Goal: Find specific page/section: Find specific page/section

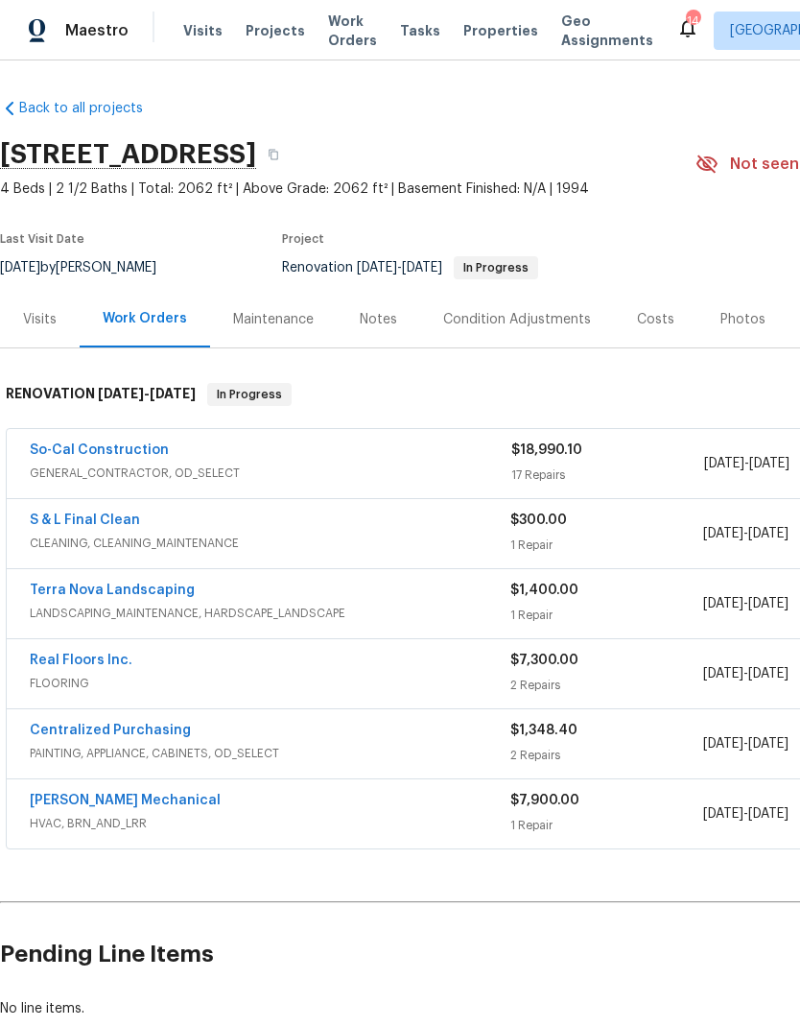
click at [261, 17] on div "Visits Projects Work Orders Tasks Properties Geo Assignments" at bounding box center [429, 31] width 493 height 38
click at [260, 28] on span "Projects" at bounding box center [275, 30] width 59 height 19
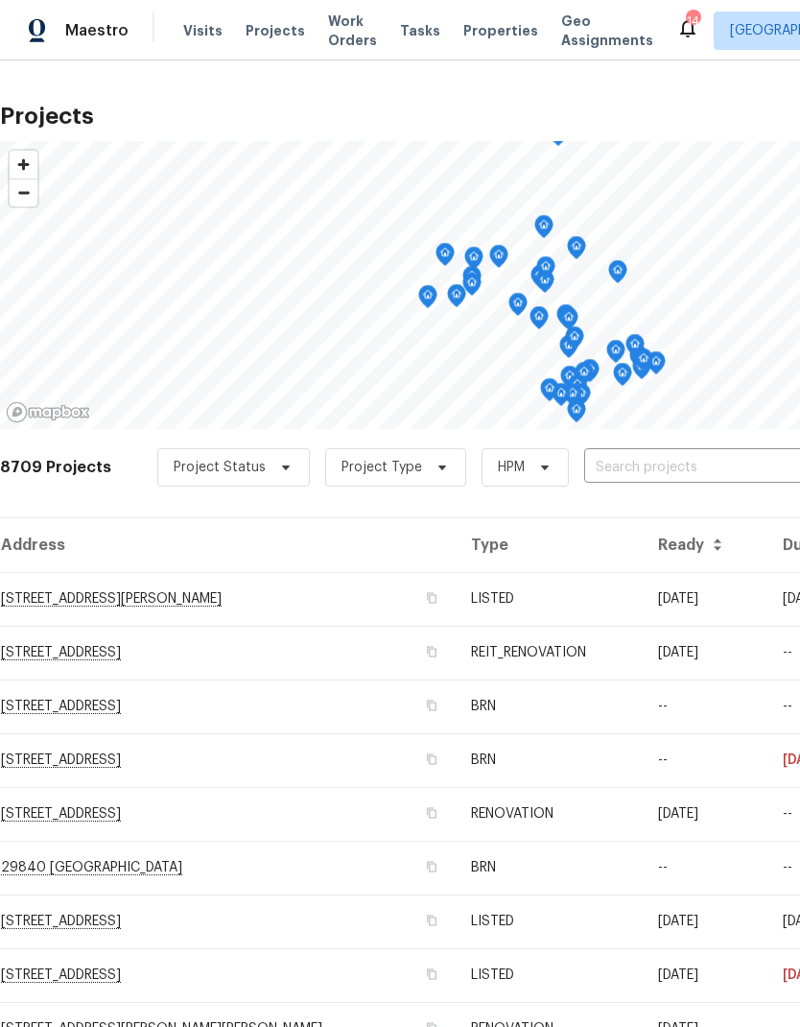
click at [671, 462] on input "text" at bounding box center [694, 468] width 220 height 30
type input "26625"
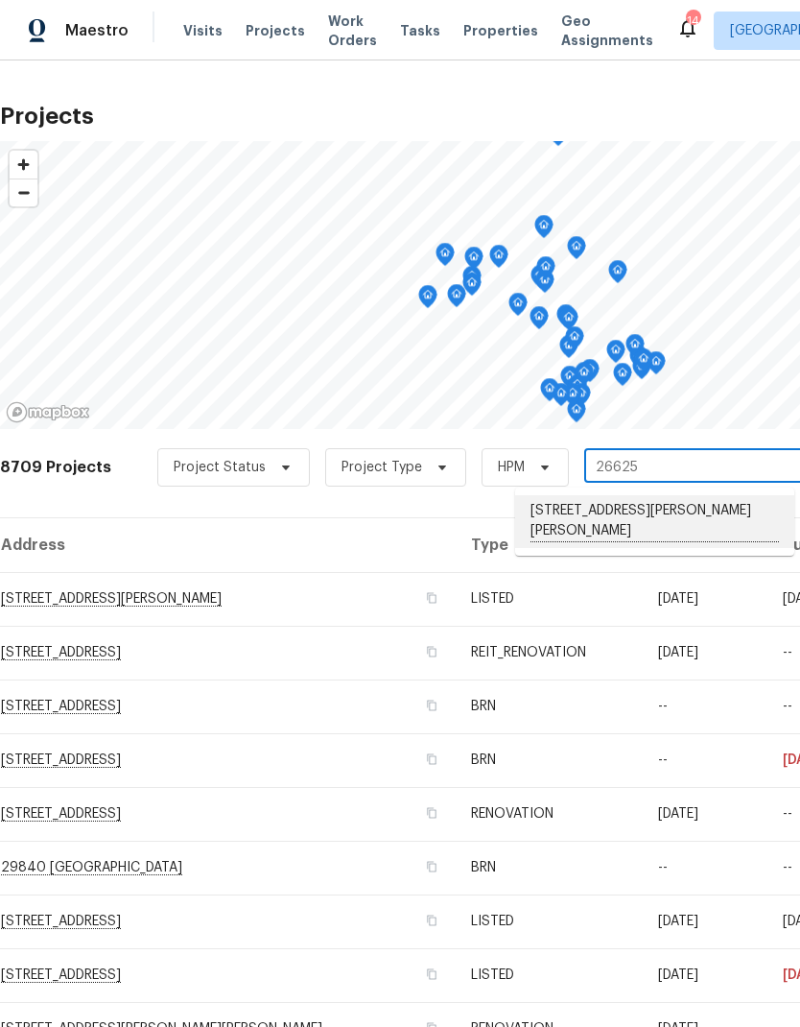
click at [704, 508] on li "[STREET_ADDRESS][PERSON_NAME][PERSON_NAME]" at bounding box center [654, 521] width 279 height 53
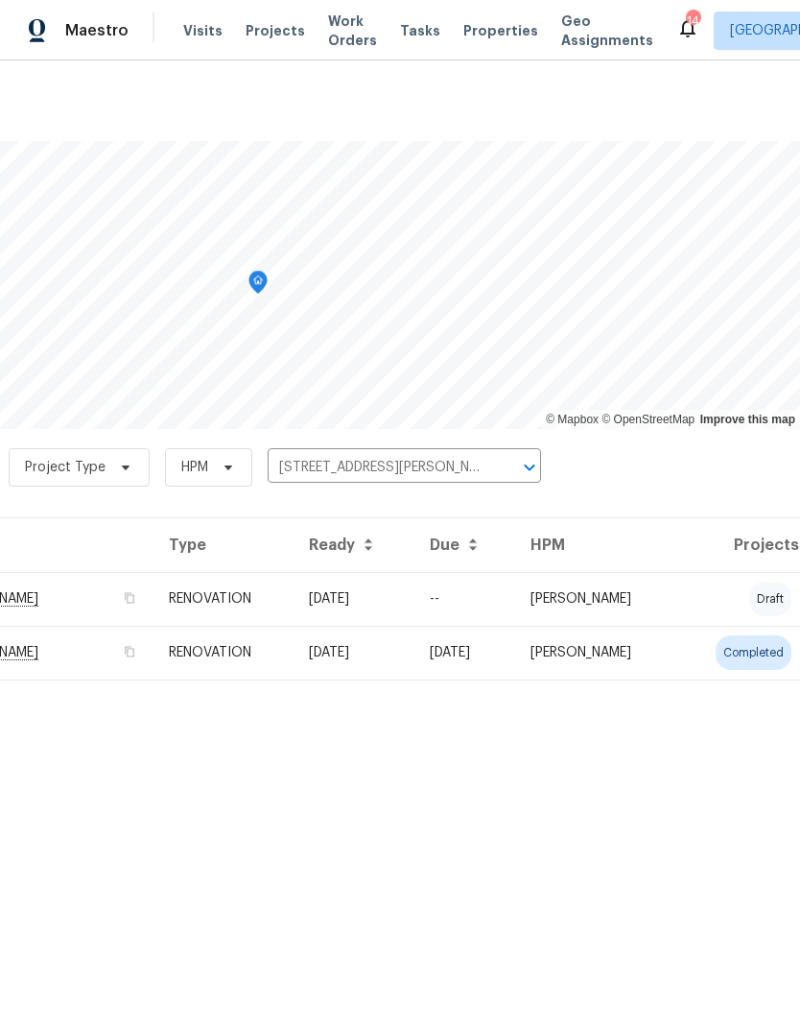
scroll to position [0, 284]
click at [699, 589] on td "draft" at bounding box center [738, 599] width 123 height 54
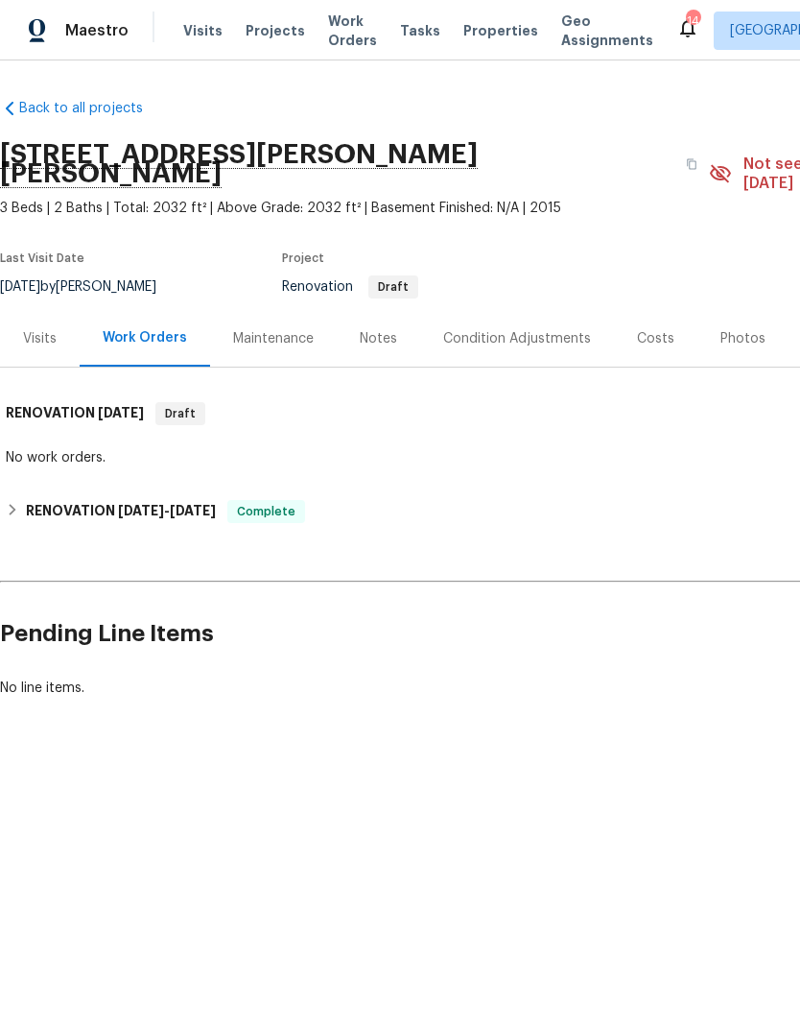
click at [512, 329] on div "Condition Adjustments" at bounding box center [517, 338] width 148 height 19
